Goal: Task Accomplishment & Management: Manage account settings

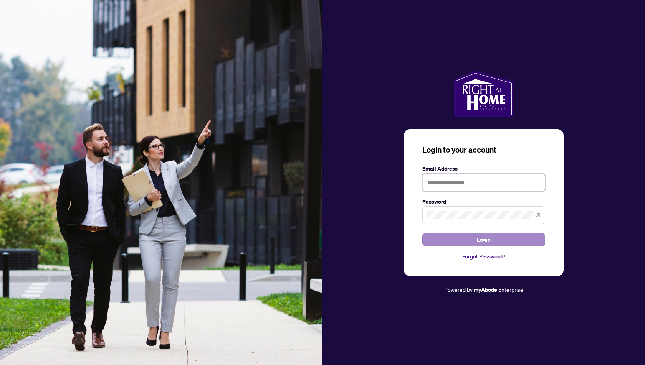
type input "**********"
click at [485, 239] on span "Login" at bounding box center [484, 240] width 14 height 12
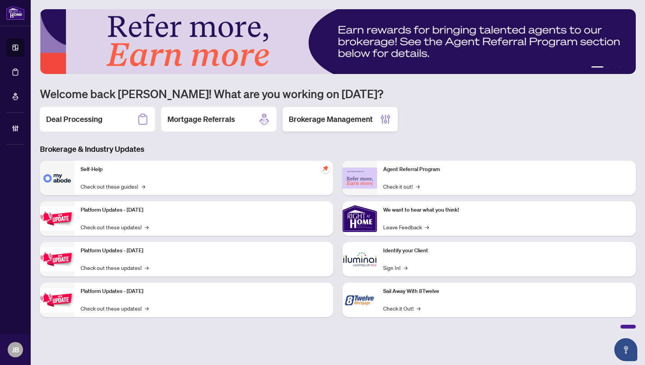
click at [325, 118] on h2 "Brokerage Management" at bounding box center [331, 119] width 84 height 11
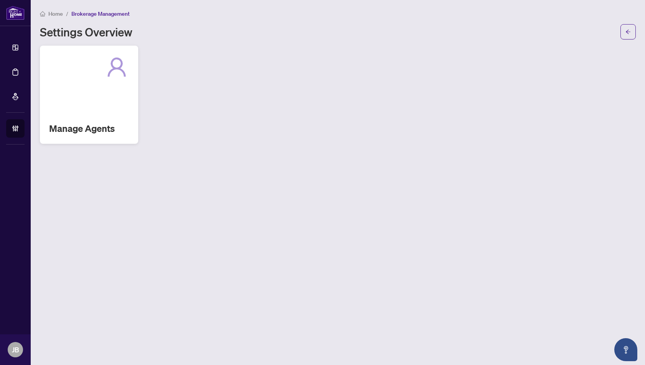
click at [115, 87] on div "Manage Agents" at bounding box center [89, 95] width 98 height 98
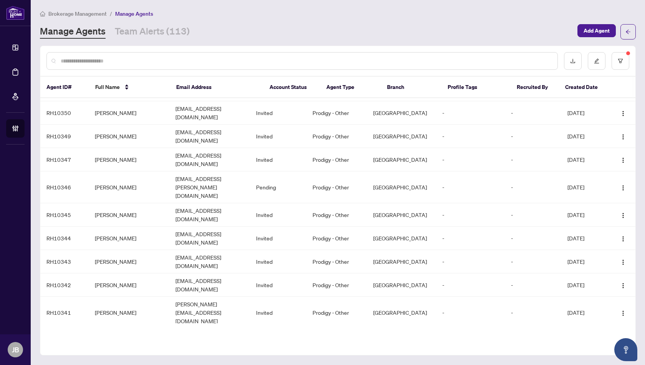
scroll to position [145, 0]
click at [119, 314] on td "[PERSON_NAME]" at bounding box center [129, 364] width 81 height 23
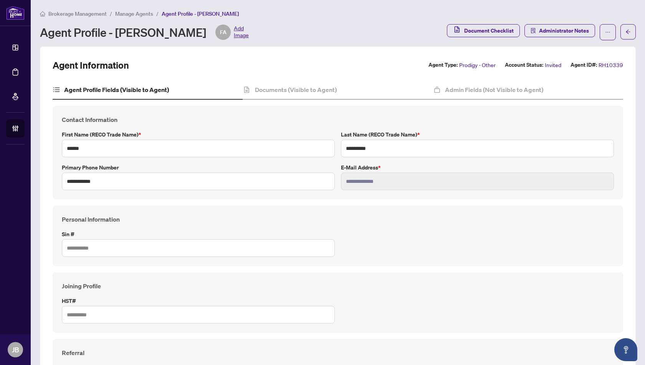
click at [139, 12] on span "Manage Agents" at bounding box center [134, 13] width 38 height 7
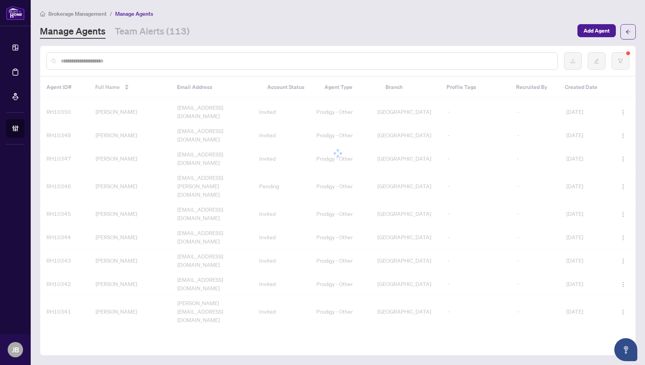
scroll to position [148, 0]
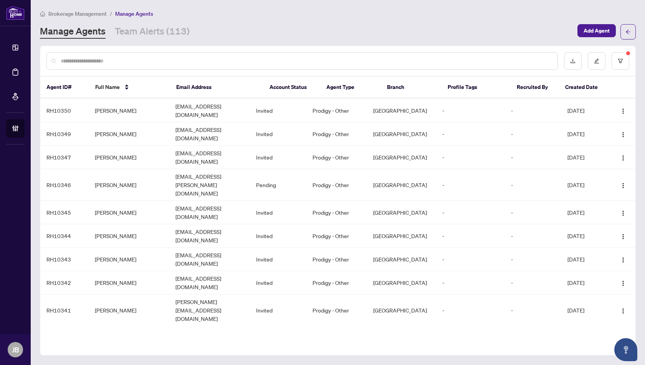
click at [511, 302] on span "Resend Invitation" at bounding box center [600, 302] width 42 height 8
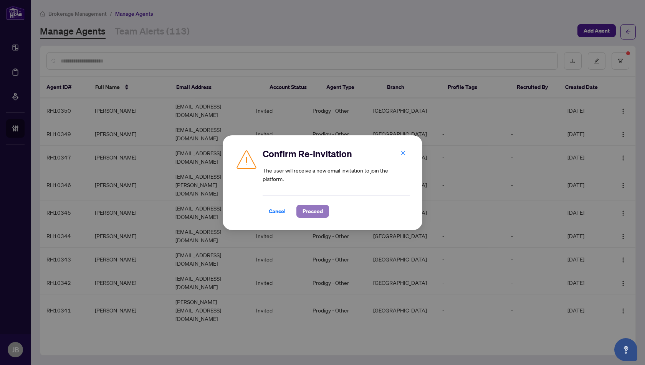
click at [312, 210] on span "Proceed" at bounding box center [312, 211] width 20 height 12
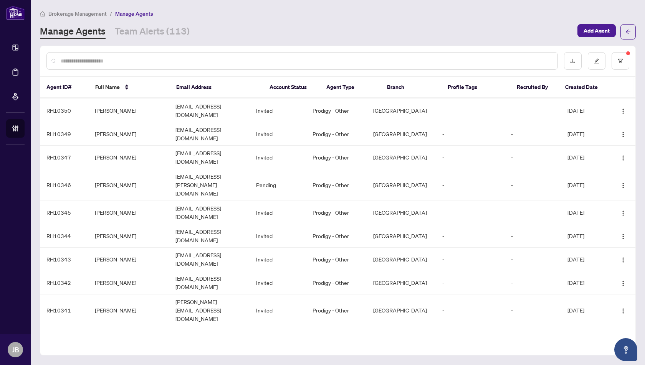
click at [511, 314] on img "button" at bounding box center [623, 362] width 6 height 6
click at [511, 285] on span "Resend Invitation" at bounding box center [600, 284] width 42 height 8
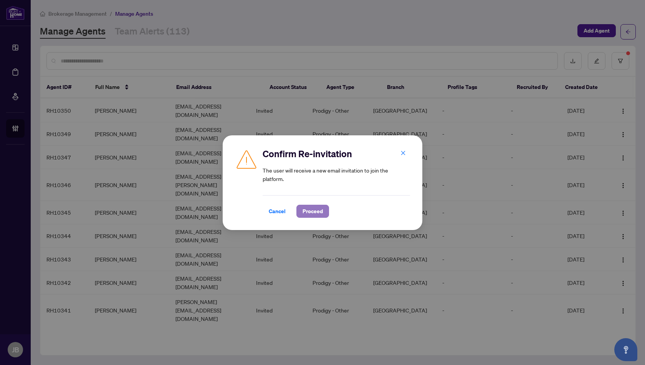
click at [306, 211] on span "Proceed" at bounding box center [312, 211] width 20 height 12
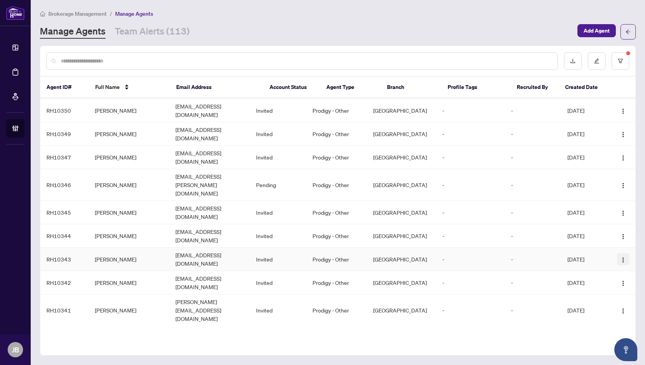
click at [511, 257] on img "button" at bounding box center [623, 260] width 6 height 6
click at [511, 209] on span "Resend Invitation" at bounding box center [600, 209] width 42 height 8
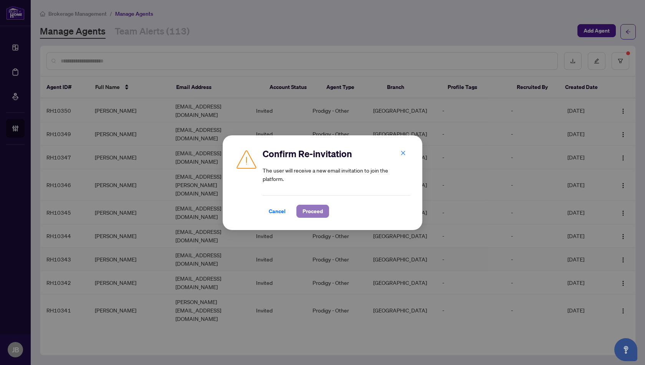
click at [315, 210] on span "Proceed" at bounding box center [312, 211] width 20 height 12
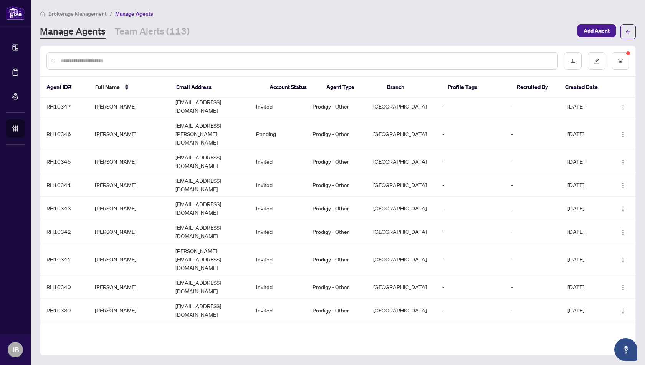
scroll to position [200, 0]
click at [511, 284] on img "button" at bounding box center [623, 287] width 6 height 6
click at [511, 214] on span "Resend Invitation" at bounding box center [600, 213] width 42 height 8
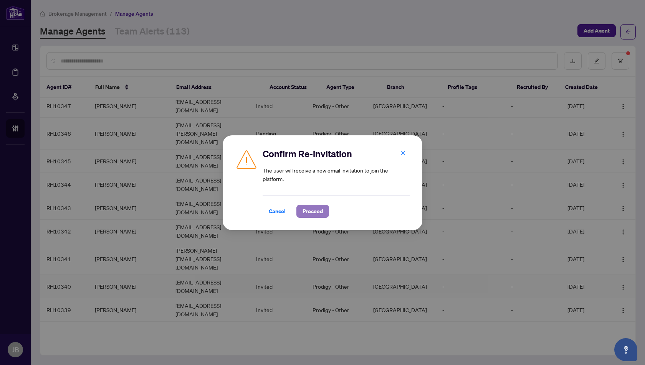
click at [313, 211] on span "Proceed" at bounding box center [312, 211] width 20 height 12
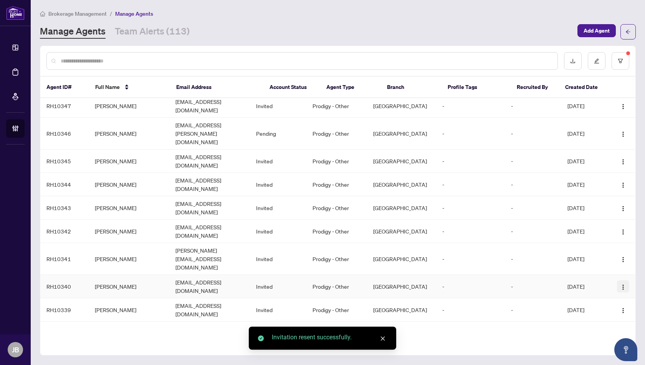
click at [511, 282] on span "button" at bounding box center [623, 286] width 6 height 8
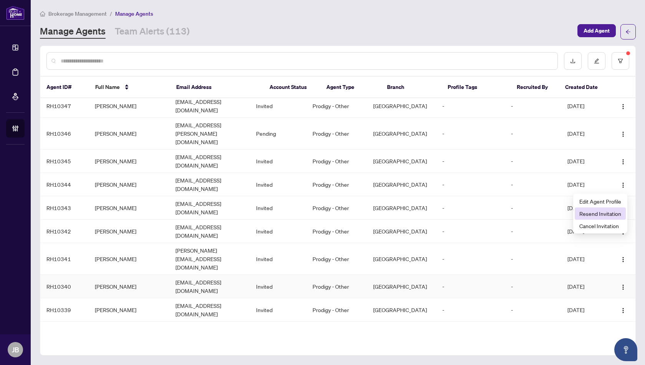
click at [511, 215] on span "Resend Invitation" at bounding box center [600, 213] width 42 height 8
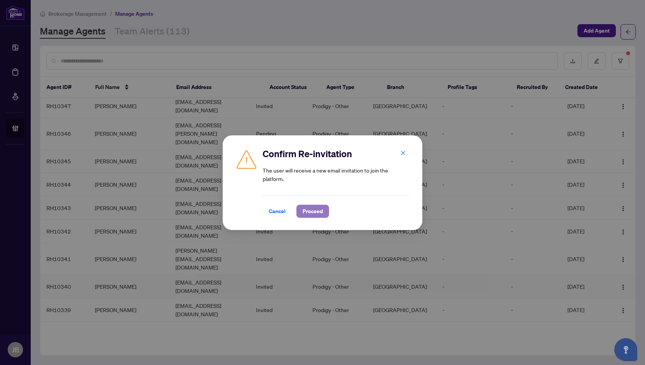
click at [317, 211] on span "Proceed" at bounding box center [312, 211] width 20 height 12
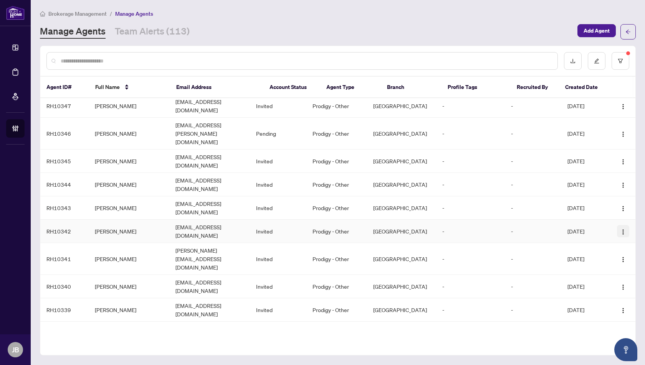
click at [511, 229] on img "button" at bounding box center [623, 232] width 6 height 6
click at [511, 176] on span "Resend Invitation" at bounding box center [600, 176] width 42 height 8
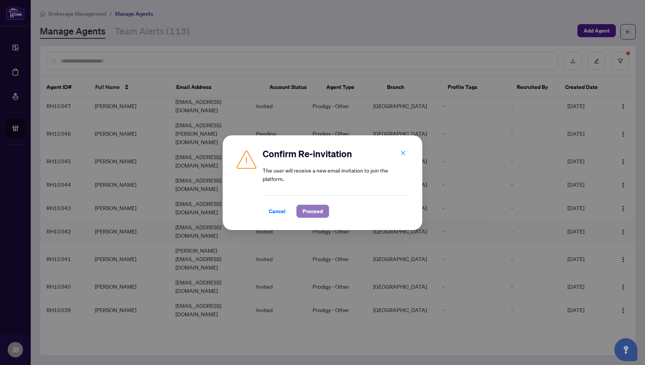
click at [318, 213] on span "Proceed" at bounding box center [312, 211] width 20 height 12
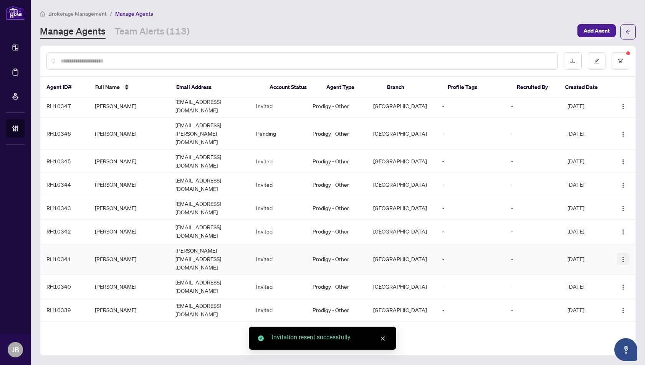
click at [511, 257] on img "button" at bounding box center [623, 260] width 6 height 6
click at [511, 197] on span "Resend Invitation" at bounding box center [600, 195] width 42 height 8
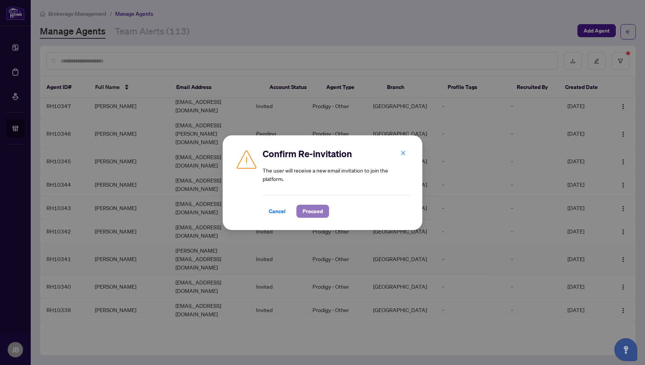
click at [312, 213] on span "Proceed" at bounding box center [312, 211] width 20 height 12
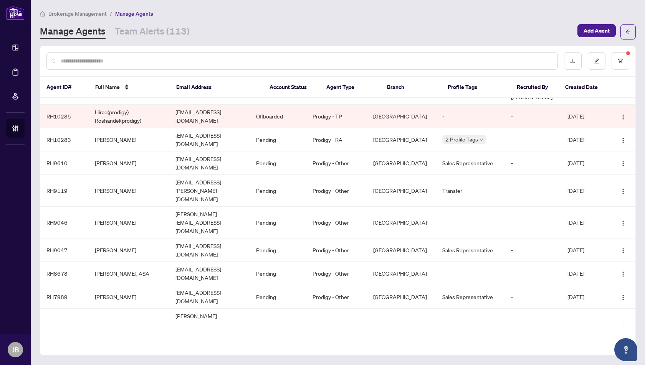
scroll to position [677, 0]
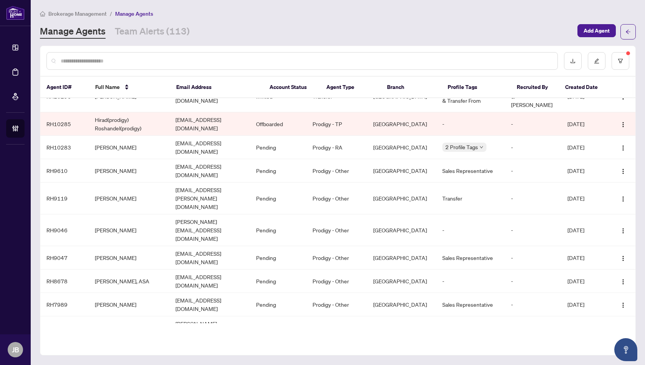
click at [511, 239] on span "Edit Agent Profile" at bounding box center [600, 240] width 42 height 8
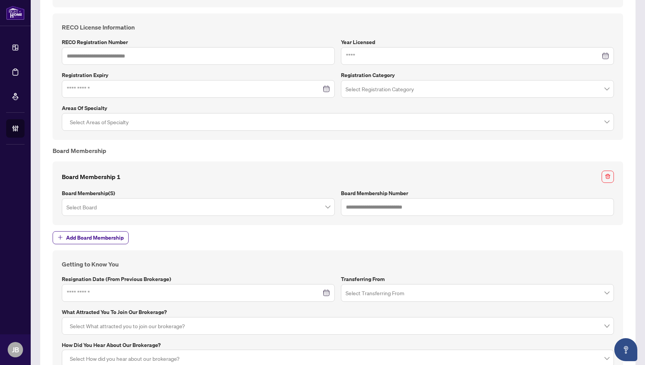
scroll to position [623, 0]
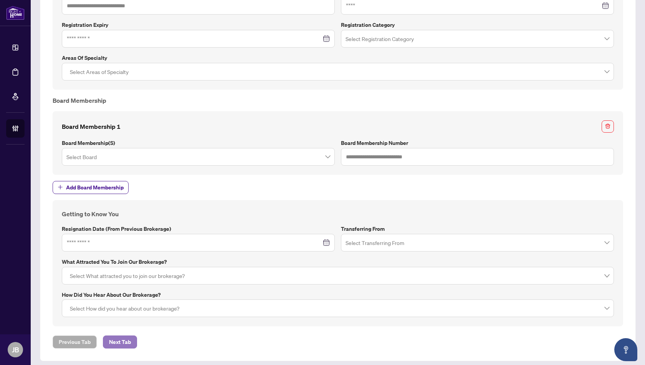
click at [122, 314] on span "Next Tab" at bounding box center [120, 342] width 22 height 12
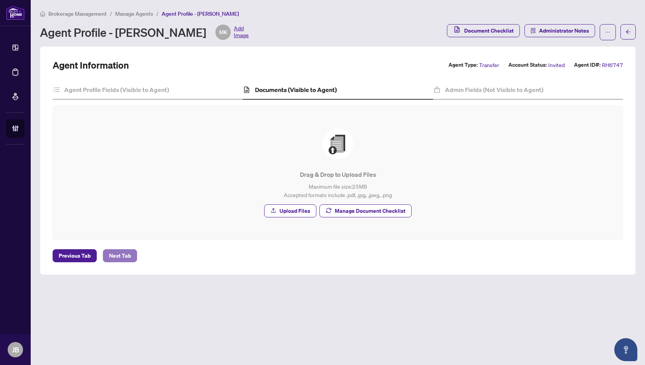
click at [122, 256] on span "Next Tab" at bounding box center [120, 256] width 22 height 12
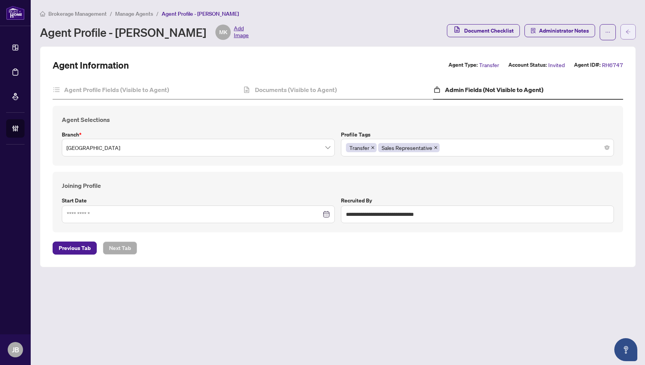
click at [511, 31] on button "button" at bounding box center [627, 31] width 15 height 15
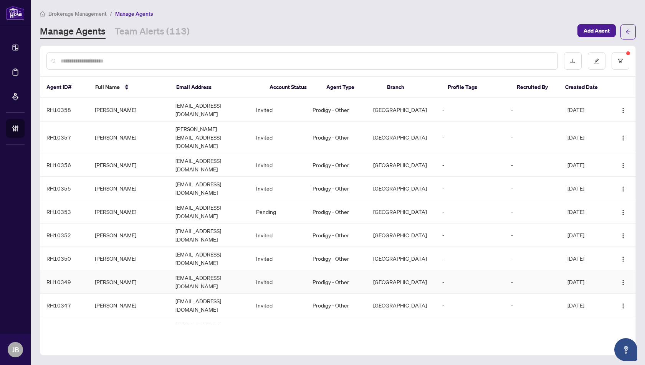
click at [106, 270] on td "[PERSON_NAME]" at bounding box center [129, 281] width 81 height 23
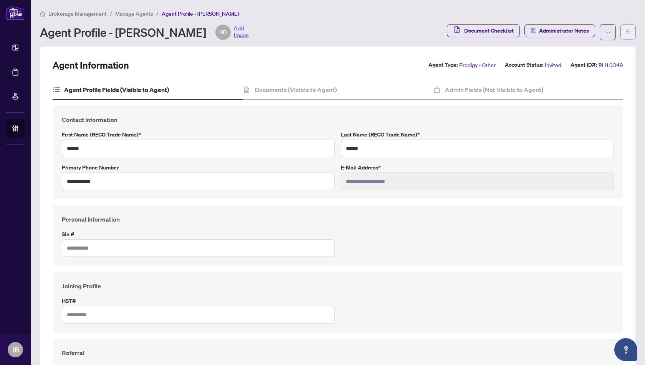
click at [511, 30] on icon "arrow-left" at bounding box center [627, 31] width 5 height 5
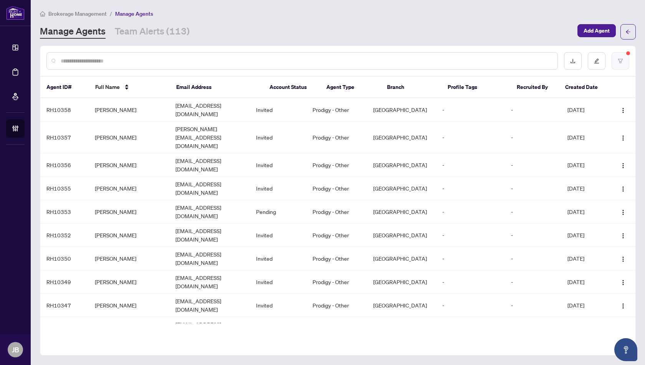
click at [511, 63] on icon "filter" at bounding box center [619, 60] width 5 height 5
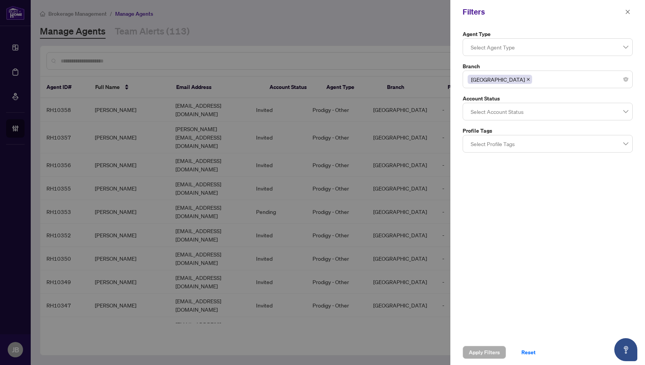
click at [511, 75] on div "[GEOGRAPHIC_DATA]" at bounding box center [547, 80] width 160 height 14
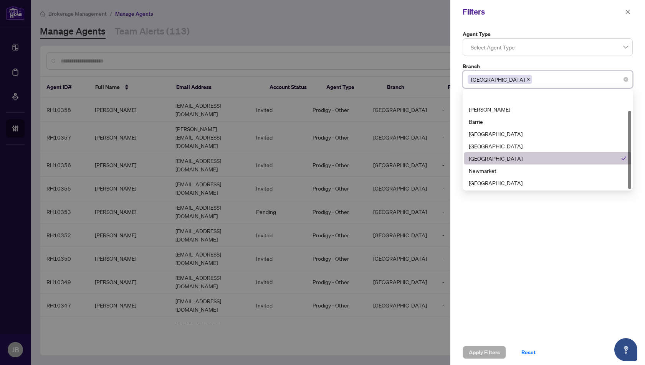
scroll to position [24, 0]
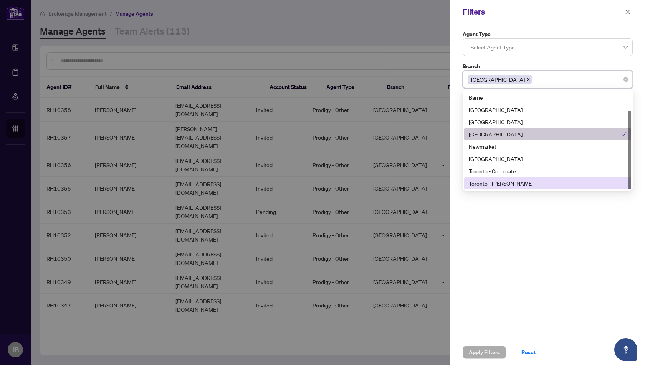
click at [479, 183] on div "Toronto - [PERSON_NAME]" at bounding box center [547, 183] width 158 height 8
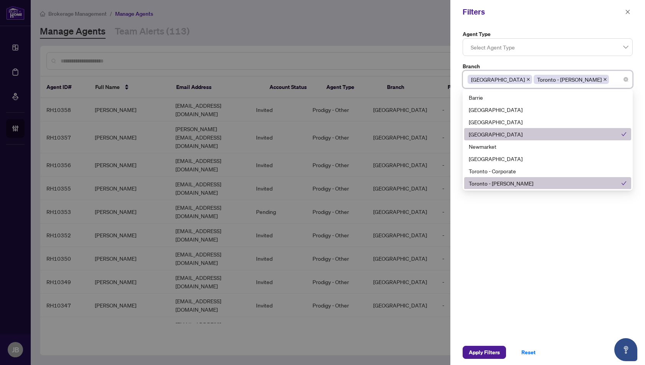
click at [478, 134] on div "[GEOGRAPHIC_DATA]" at bounding box center [544, 134] width 152 height 8
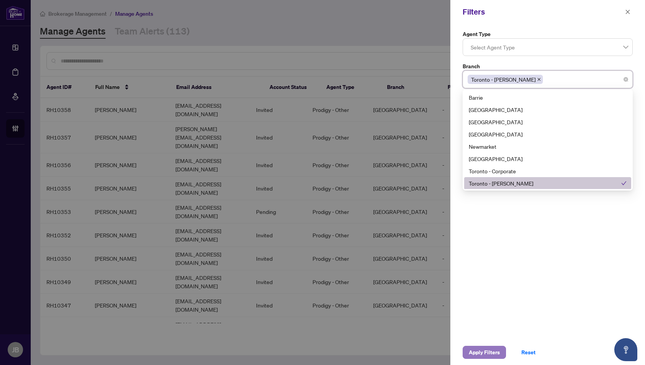
click at [479, 314] on span "Apply Filters" at bounding box center [483, 352] width 31 height 12
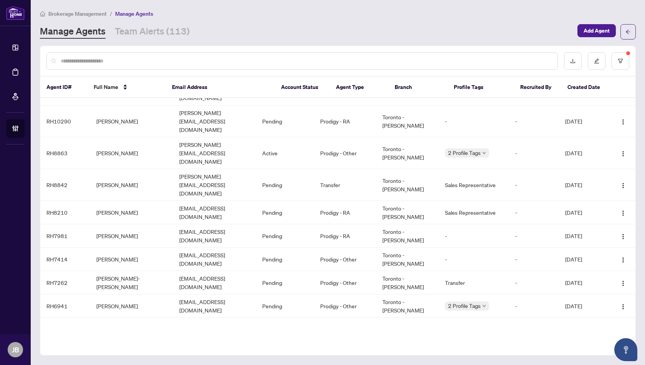
scroll to position [0, 0]
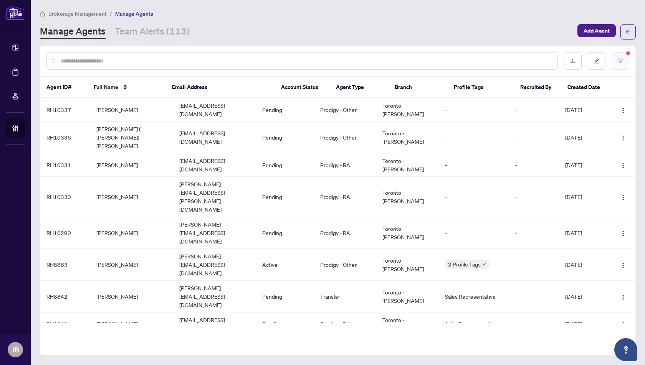
click at [511, 61] on icon "filter" at bounding box center [619, 60] width 5 height 5
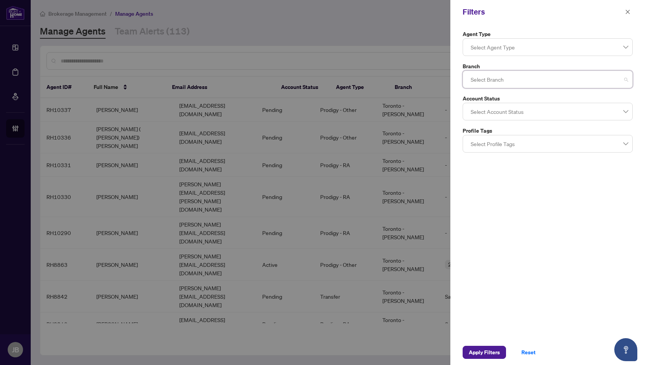
click at [505, 80] on div at bounding box center [547, 80] width 160 height 14
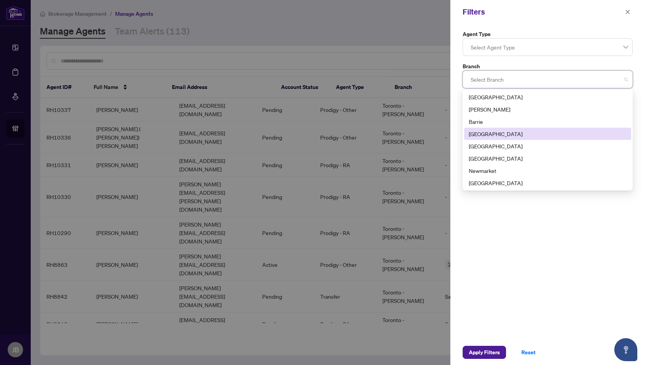
click at [481, 133] on div "[GEOGRAPHIC_DATA]" at bounding box center [547, 134] width 158 height 8
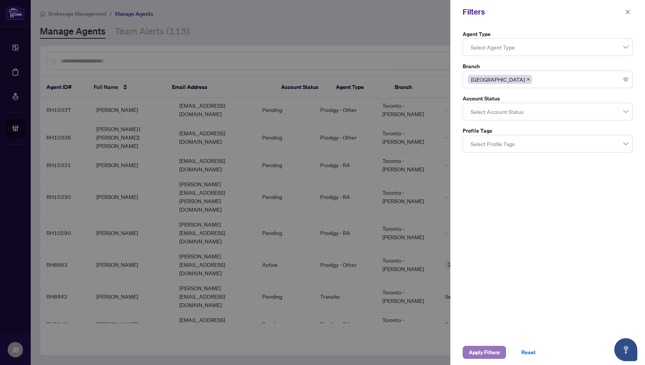
click at [485, 314] on span "Apply Filters" at bounding box center [483, 352] width 31 height 12
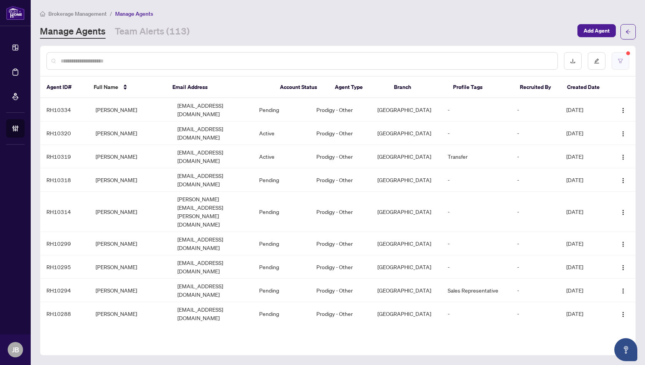
click at [511, 59] on icon "filter" at bounding box center [619, 60] width 5 height 5
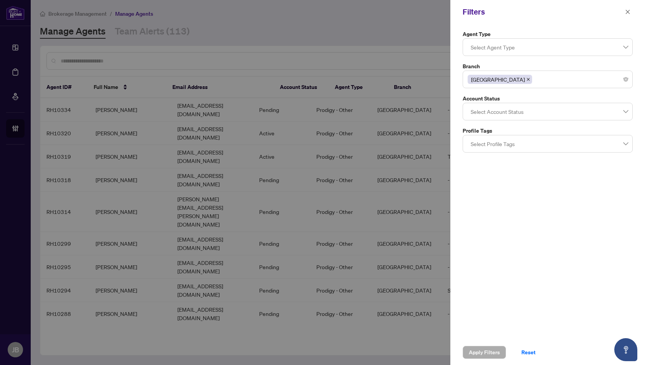
click at [511, 78] on div "[GEOGRAPHIC_DATA]" at bounding box center [547, 80] width 160 height 14
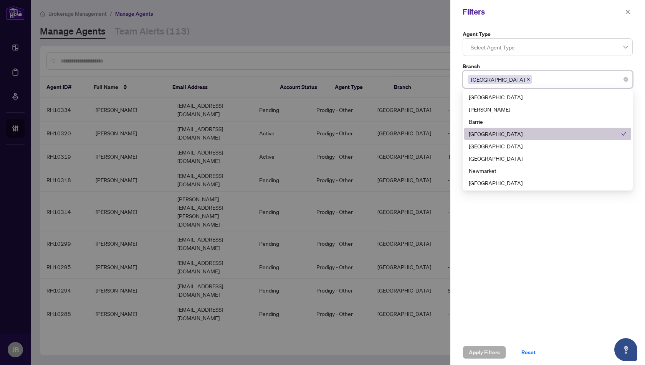
click at [482, 132] on div "[GEOGRAPHIC_DATA]" at bounding box center [544, 134] width 152 height 8
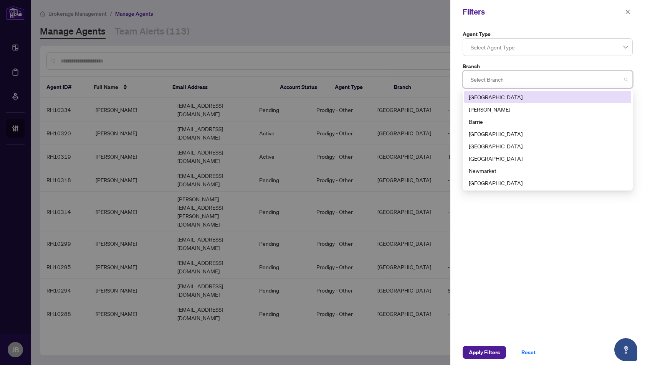
click at [486, 99] on div "[GEOGRAPHIC_DATA]" at bounding box center [547, 97] width 158 height 8
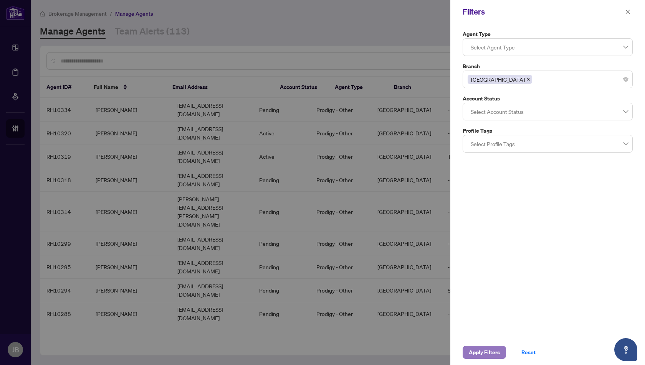
click at [482, 314] on span "Apply Filters" at bounding box center [483, 352] width 31 height 12
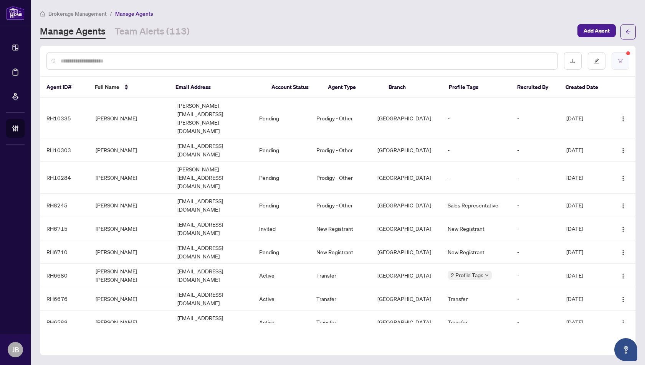
click at [511, 61] on icon "filter" at bounding box center [620, 61] width 5 height 4
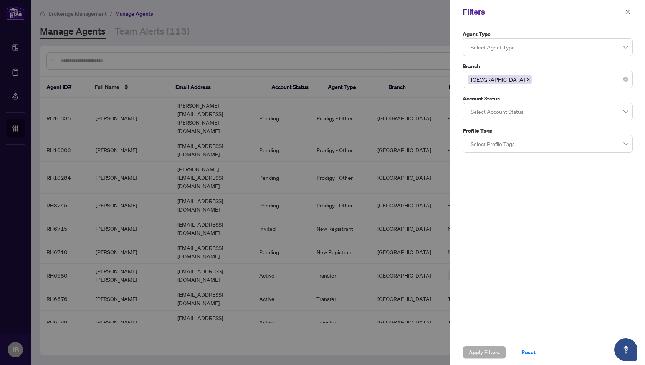
click at [511, 78] on icon "close" at bounding box center [527, 79] width 3 height 3
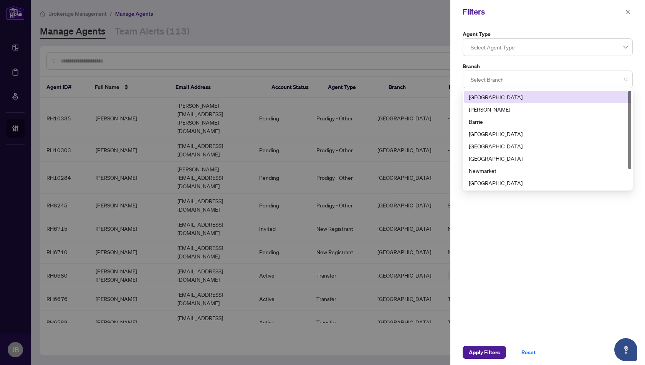
click at [479, 82] on div at bounding box center [547, 80] width 160 height 14
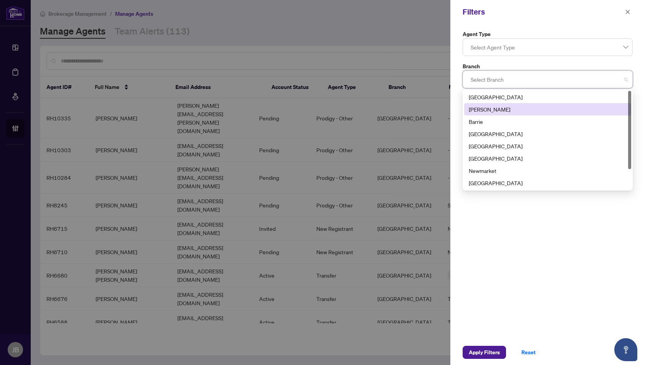
click at [479, 110] on div "[PERSON_NAME]" at bounding box center [547, 109] width 158 height 8
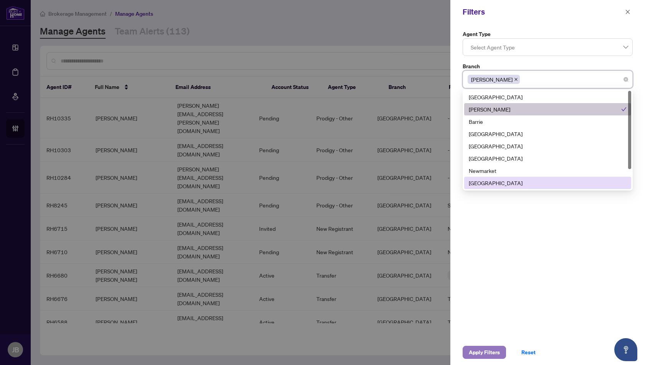
click at [481, 314] on span "Apply Filters" at bounding box center [483, 352] width 31 height 12
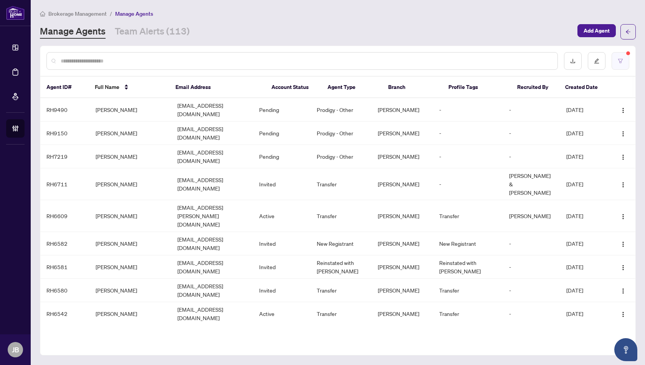
click at [511, 63] on button "button" at bounding box center [620, 61] width 18 height 18
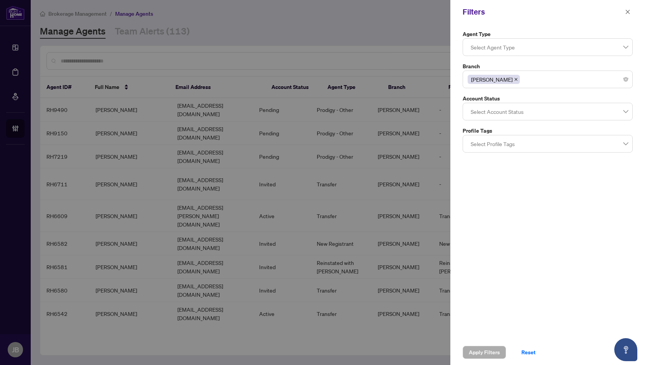
click at [493, 78] on span "[PERSON_NAME]" at bounding box center [493, 79] width 52 height 9
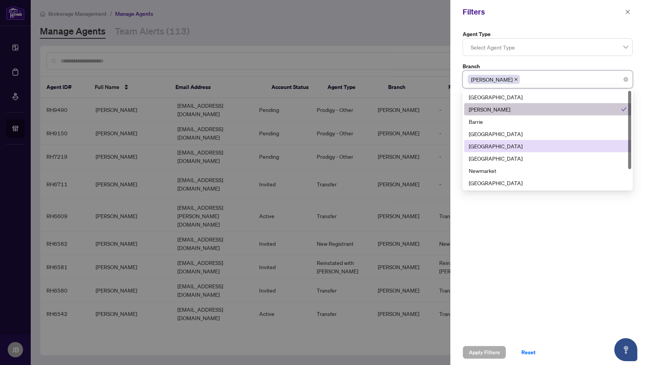
click at [480, 145] on div "[GEOGRAPHIC_DATA]" at bounding box center [547, 146] width 158 height 8
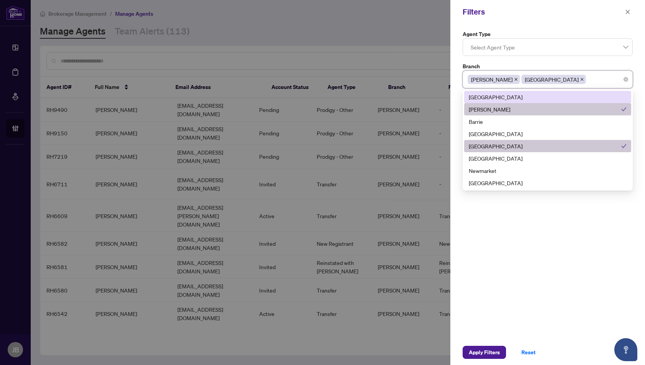
click at [511, 79] on icon "close" at bounding box center [515, 79] width 3 height 3
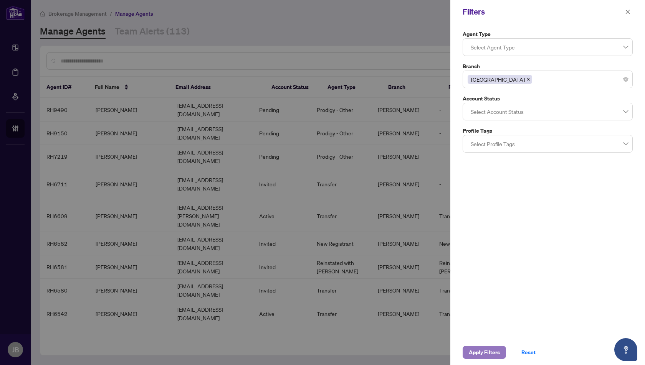
click at [478, 314] on span "Apply Filters" at bounding box center [483, 352] width 31 height 12
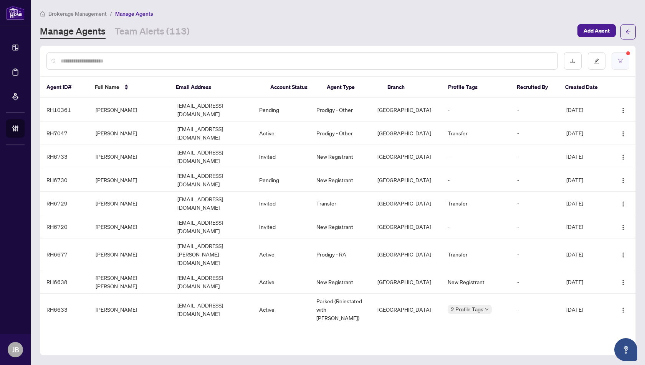
click at [511, 61] on button "button" at bounding box center [620, 61] width 18 height 18
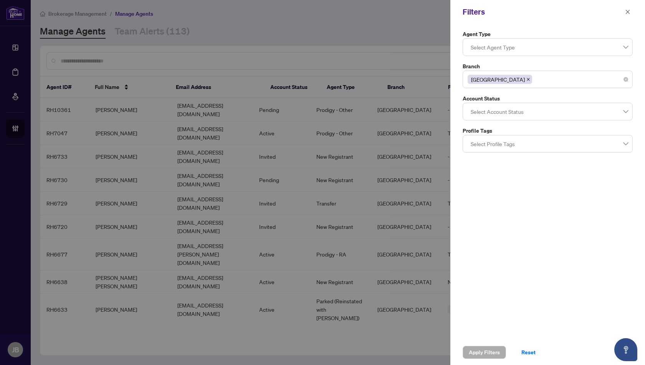
click at [507, 80] on div "[GEOGRAPHIC_DATA]" at bounding box center [547, 80] width 160 height 14
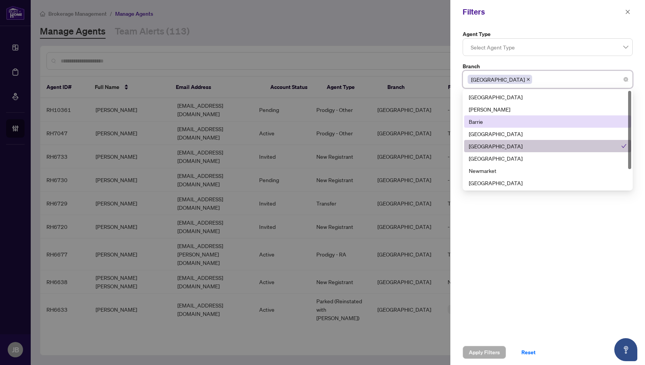
click at [478, 122] on div "Barrie" at bounding box center [547, 121] width 158 height 8
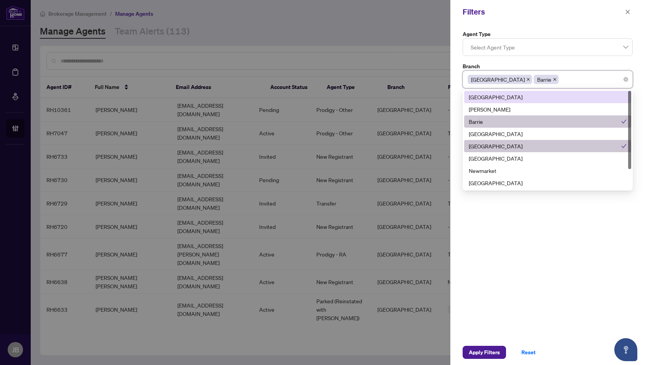
click at [511, 80] on icon "close" at bounding box center [528, 79] width 4 height 4
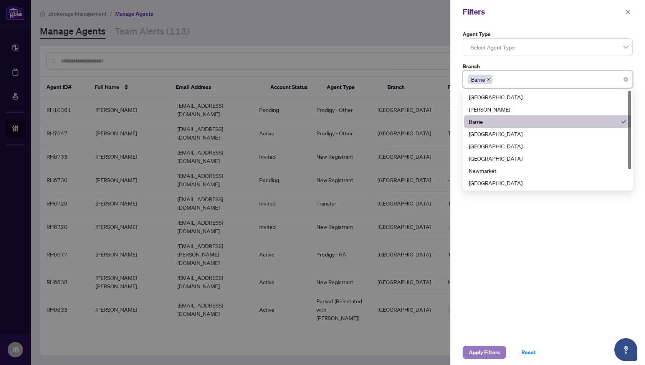
click at [485, 314] on span "Apply Filters" at bounding box center [483, 352] width 31 height 12
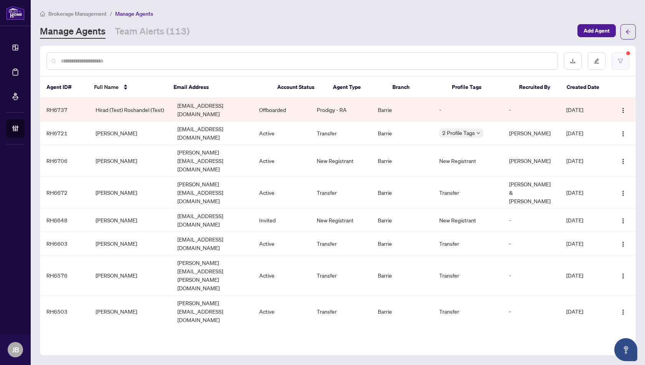
click at [511, 59] on icon "filter" at bounding box center [620, 61] width 5 height 4
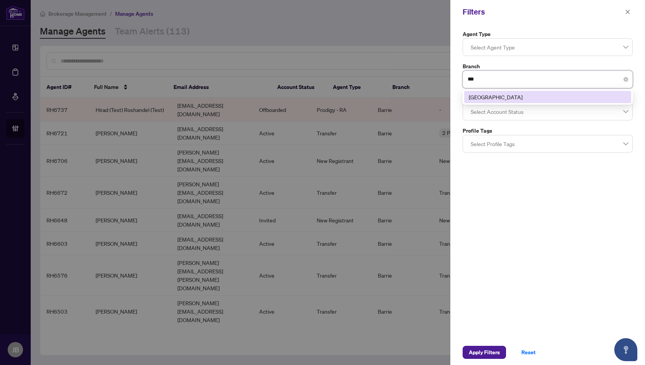
type input "****"
click at [477, 96] on div "[GEOGRAPHIC_DATA]" at bounding box center [547, 97] width 158 height 8
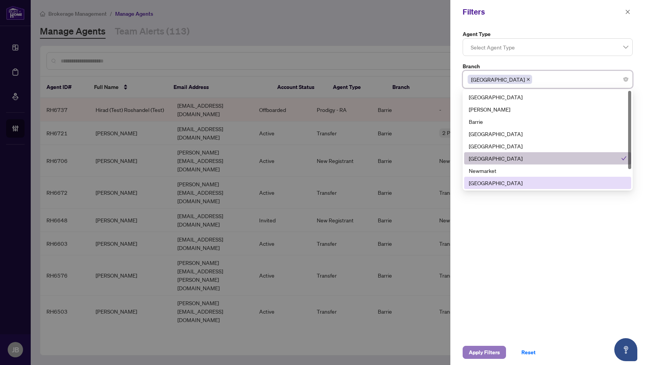
click at [486, 314] on span "Apply Filters" at bounding box center [483, 352] width 31 height 12
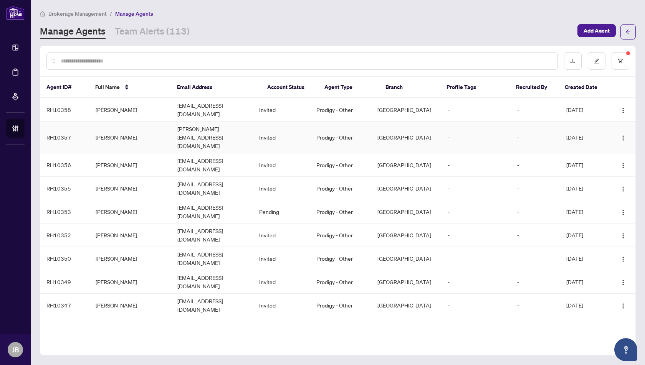
click at [118, 124] on td "[PERSON_NAME]" at bounding box center [130, 138] width 82 height 32
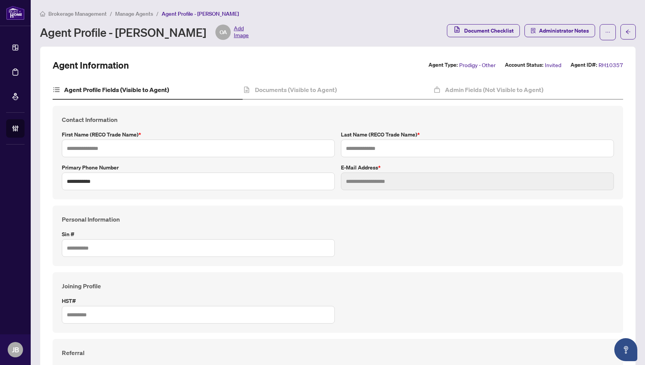
type input "****"
type input "**********"
click at [138, 13] on span "Manage Agents" at bounding box center [134, 13] width 38 height 7
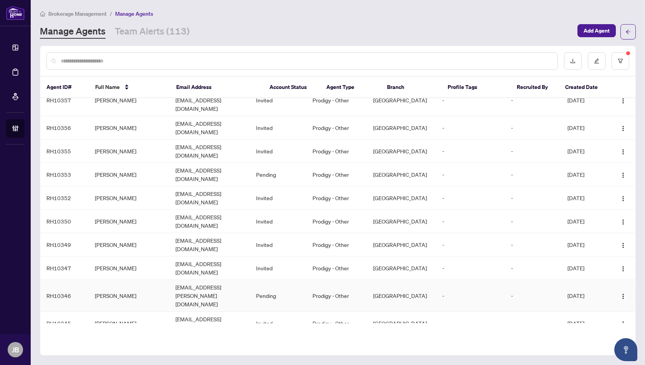
scroll to position [36, 0]
drag, startPoint x: 131, startPoint y: 200, endPoint x: 95, endPoint y: 201, distance: 36.1
click at [95, 234] on td "[PERSON_NAME]" at bounding box center [129, 245] width 81 height 23
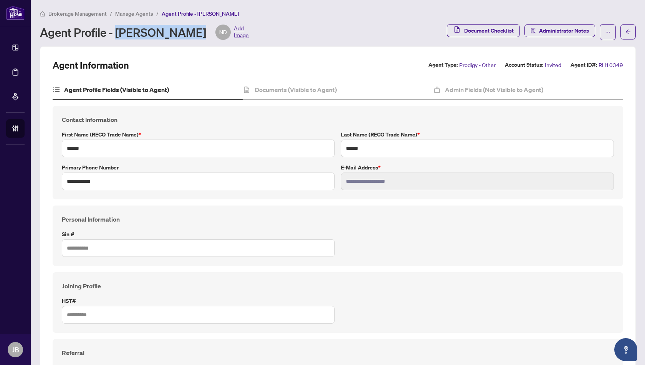
drag, startPoint x: 191, startPoint y: 34, endPoint x: 117, endPoint y: 31, distance: 74.5
click at [117, 31] on div "Agent Profile - [PERSON_NAME] ND Add Image" at bounding box center [144, 32] width 209 height 15
copy div "[PERSON_NAME]"
click at [130, 10] on span "Manage Agents" at bounding box center [134, 13] width 38 height 7
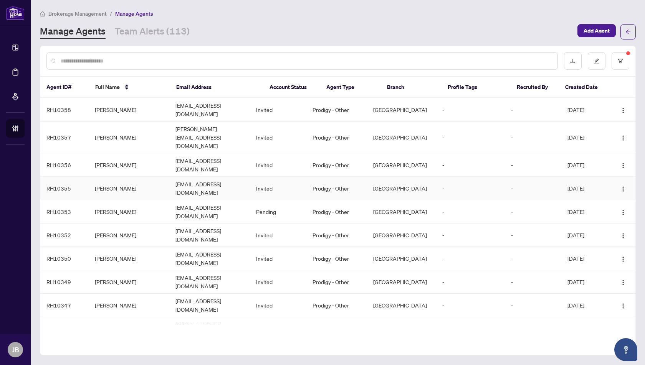
click at [98, 177] on td "[PERSON_NAME]" at bounding box center [129, 188] width 81 height 23
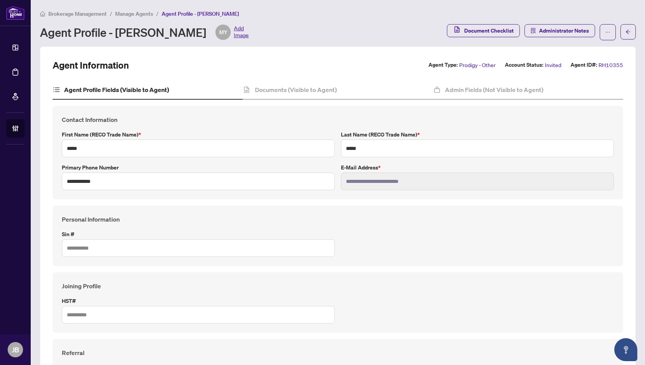
click at [134, 13] on span "Manage Agents" at bounding box center [134, 13] width 38 height 7
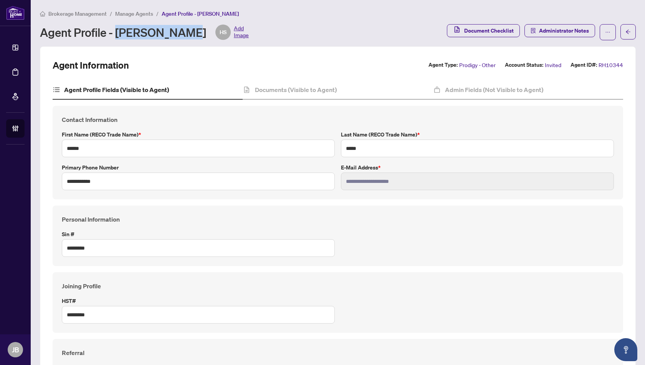
drag, startPoint x: 177, startPoint y: 34, endPoint x: 118, endPoint y: 35, distance: 59.1
click at [118, 35] on div "Agent Profile - [PERSON_NAME] HS Add Image" at bounding box center [144, 32] width 209 height 15
copy div "[PERSON_NAME]"
click at [130, 11] on span "Manage Agents" at bounding box center [134, 13] width 38 height 7
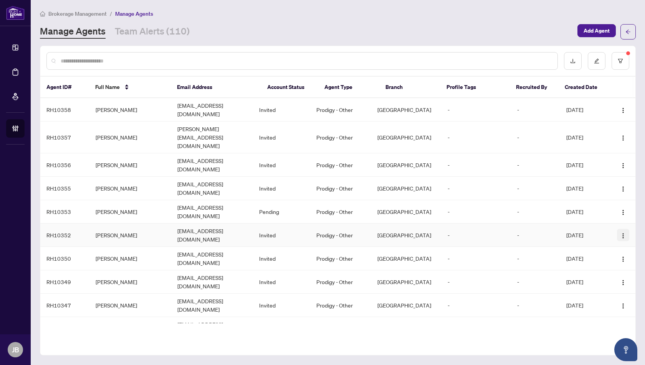
click at [511, 233] on img "button" at bounding box center [623, 236] width 6 height 6
click at [511, 228] on span "Resend Invitation" at bounding box center [600, 227] width 42 height 8
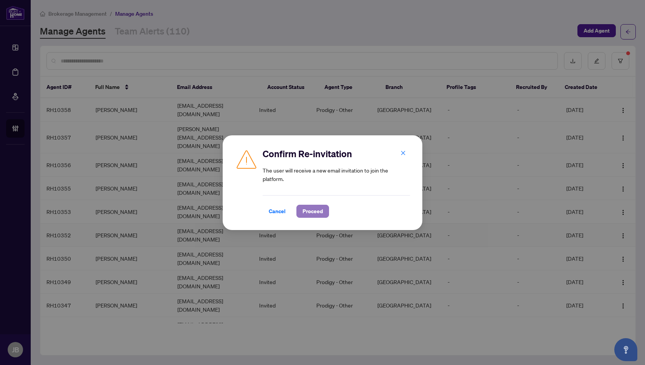
click at [314, 211] on span "Proceed" at bounding box center [312, 211] width 20 height 12
